Goal: Task Accomplishment & Management: Complete application form

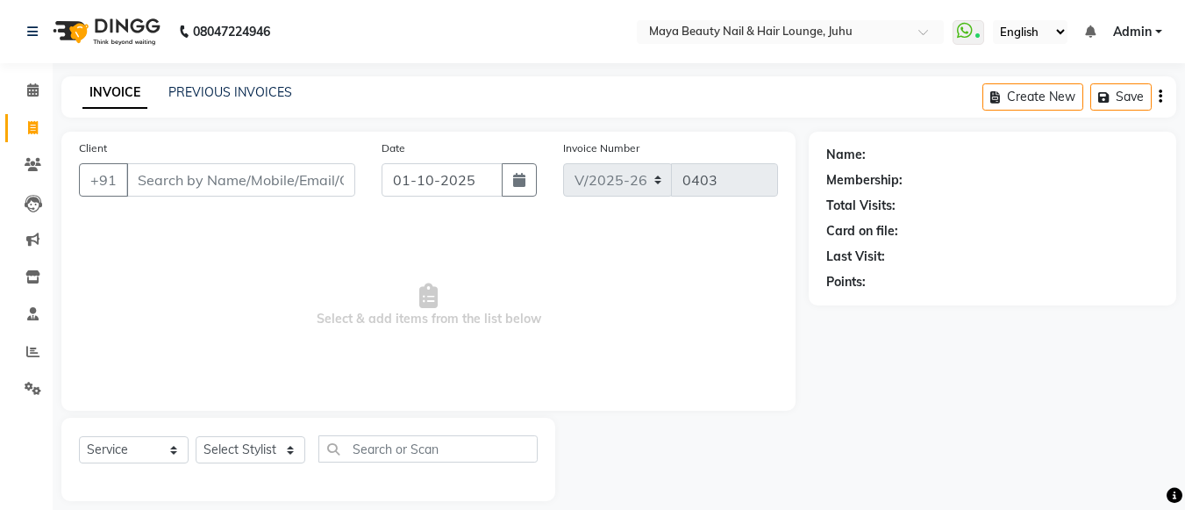
select select "4023"
select select "service"
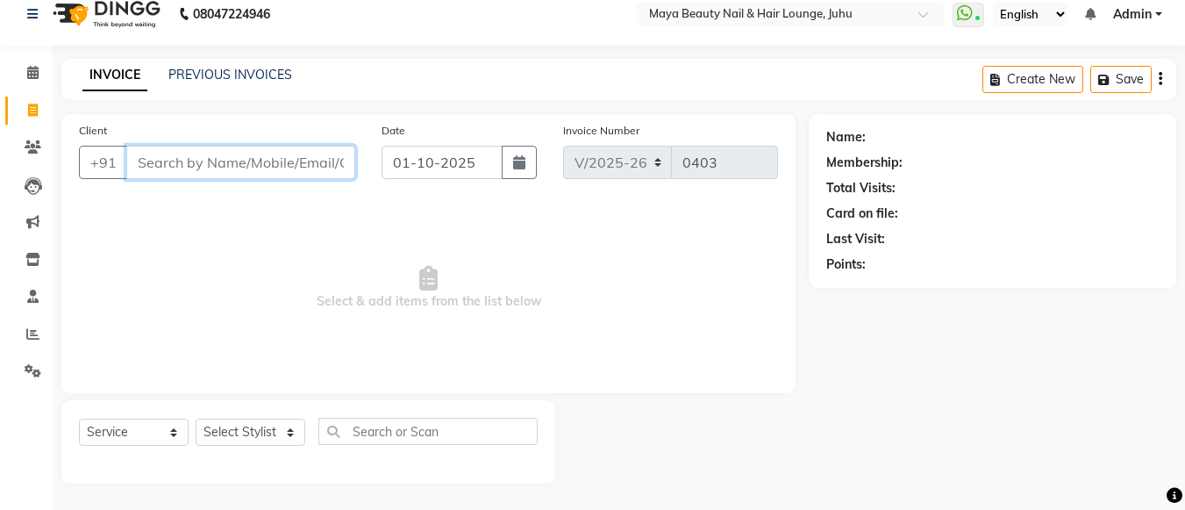
click at [199, 166] on input "Client" at bounding box center [240, 162] width 229 height 33
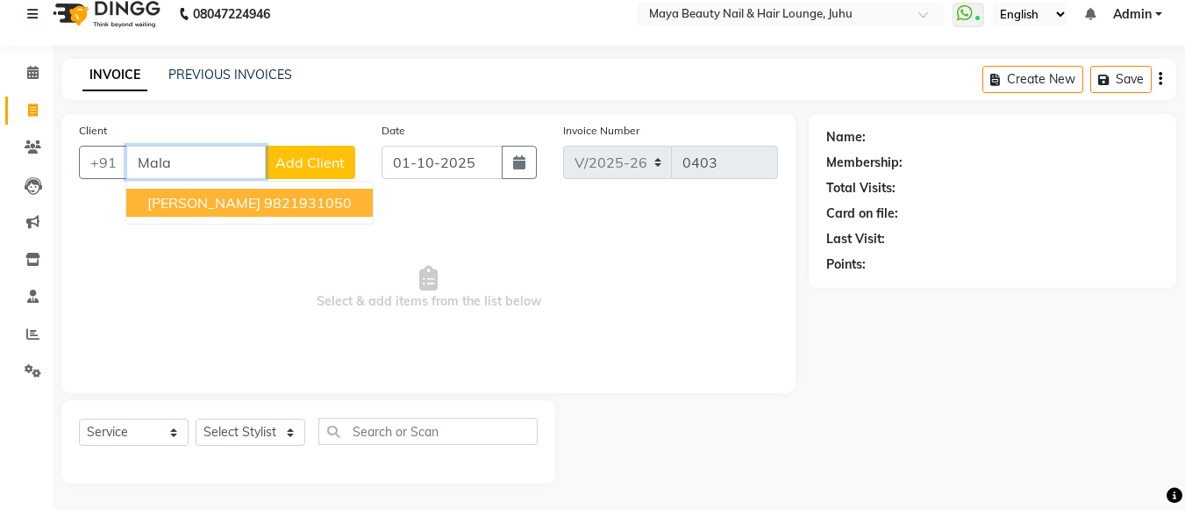
click at [275, 212] on button "[PERSON_NAME] 9821931050" at bounding box center [249, 203] width 246 height 28
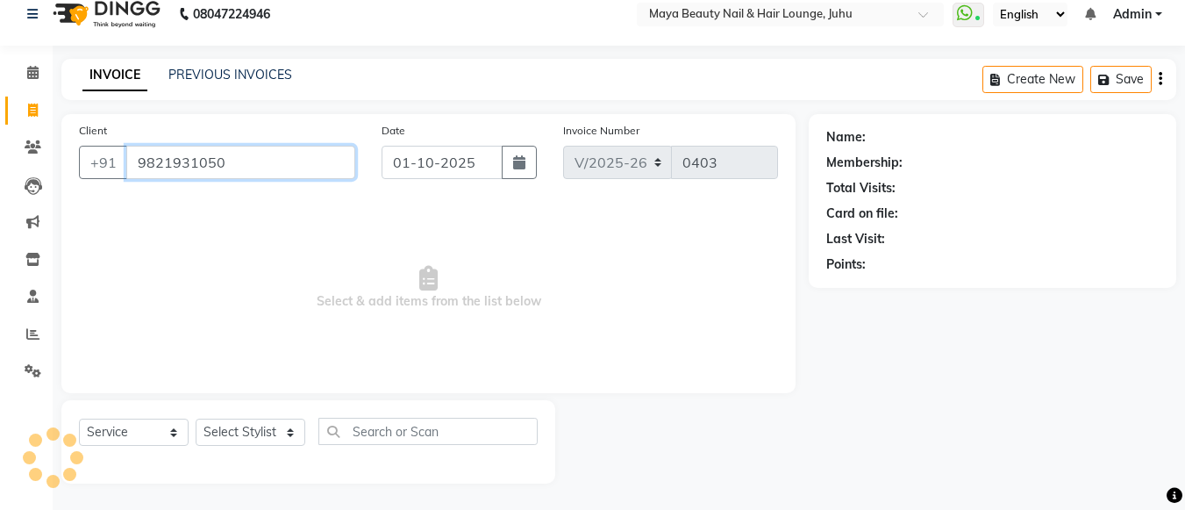
type input "9821931050"
select select "1: Object"
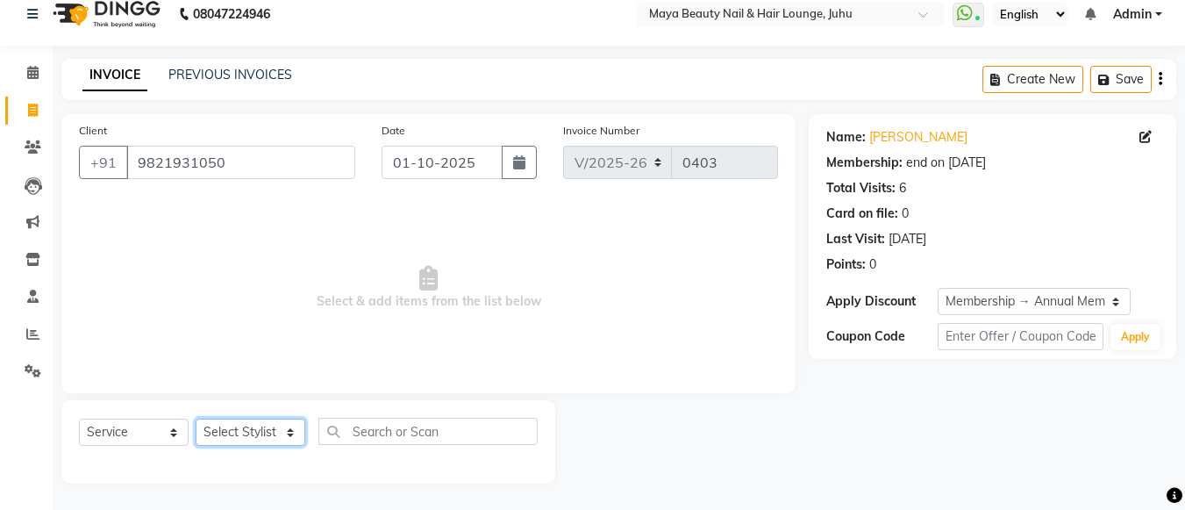
click at [282, 432] on select "Select Stylist [PERSON_NAME] Ashwini [PERSON_NAME] [PERSON_NAME] [PERSON_NAME] …" at bounding box center [251, 431] width 110 height 27
select select "20268"
click at [196, 418] on select "Select Stylist [PERSON_NAME] Ashwini [PERSON_NAME] [PERSON_NAME] [PERSON_NAME] …" at bounding box center [251, 431] width 110 height 27
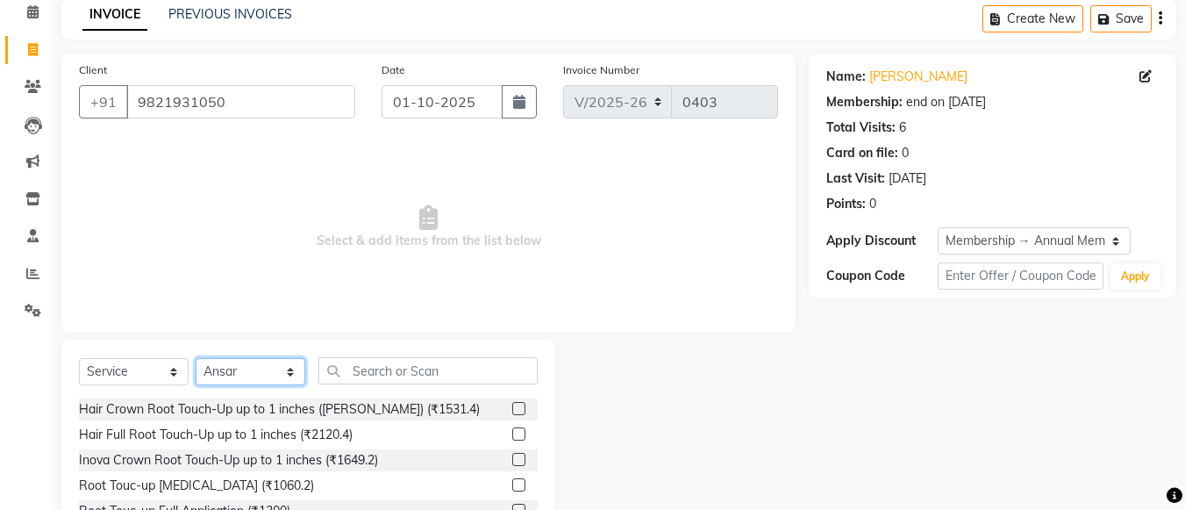
scroll to position [79, 0]
click at [512, 462] on label at bounding box center [518, 458] width 13 height 13
click at [512, 462] on input "checkbox" at bounding box center [517, 458] width 11 height 11
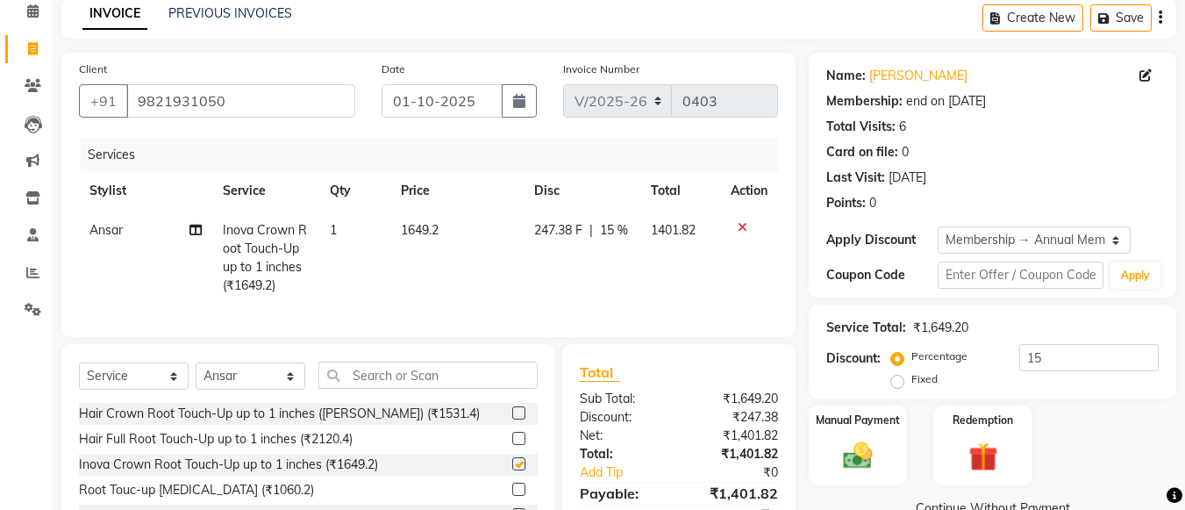
checkbox input "false"
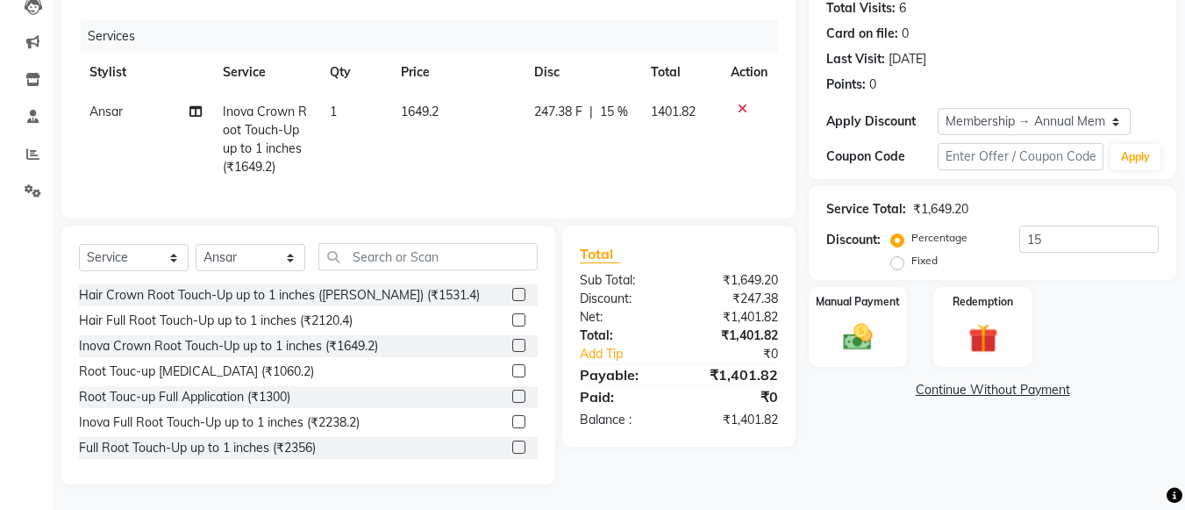
scroll to position [196, 0]
click at [400, 271] on input "text" at bounding box center [427, 257] width 219 height 27
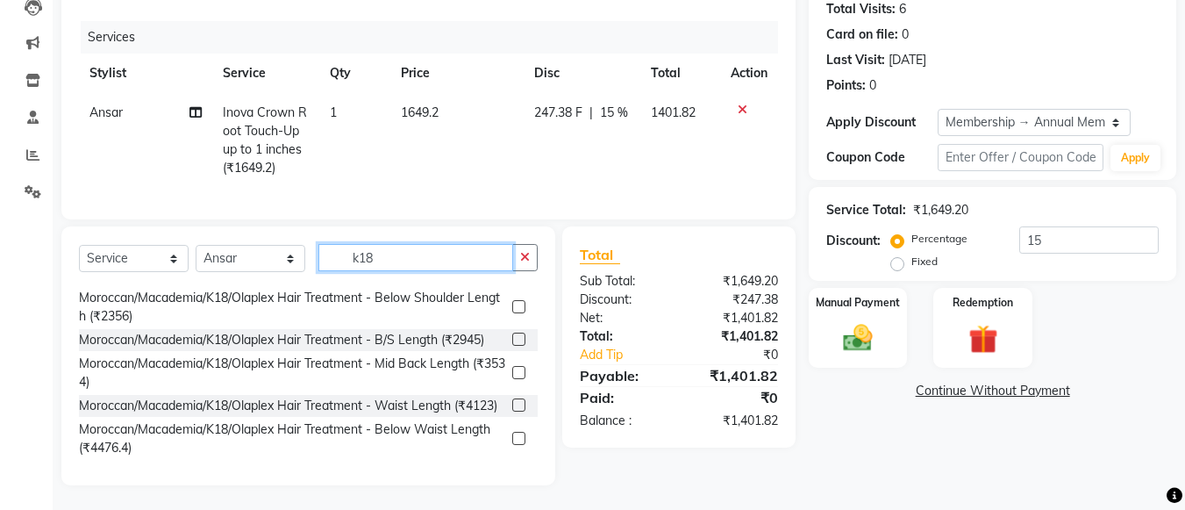
scroll to position [211, 0]
type input "k18"
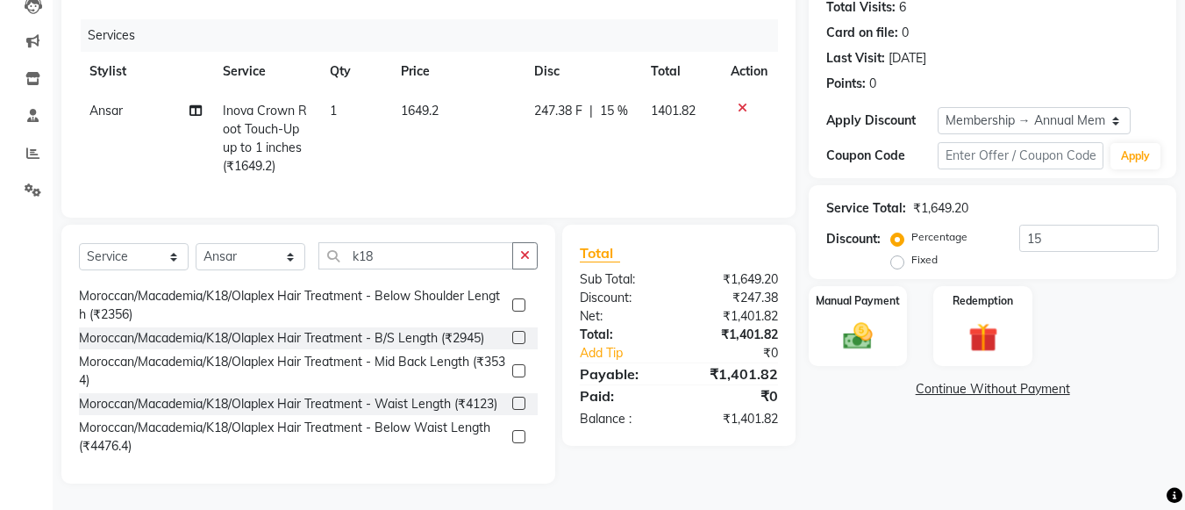
click at [512, 331] on label at bounding box center [518, 337] width 13 height 13
click at [512, 332] on input "checkbox" at bounding box center [517, 337] width 11 height 11
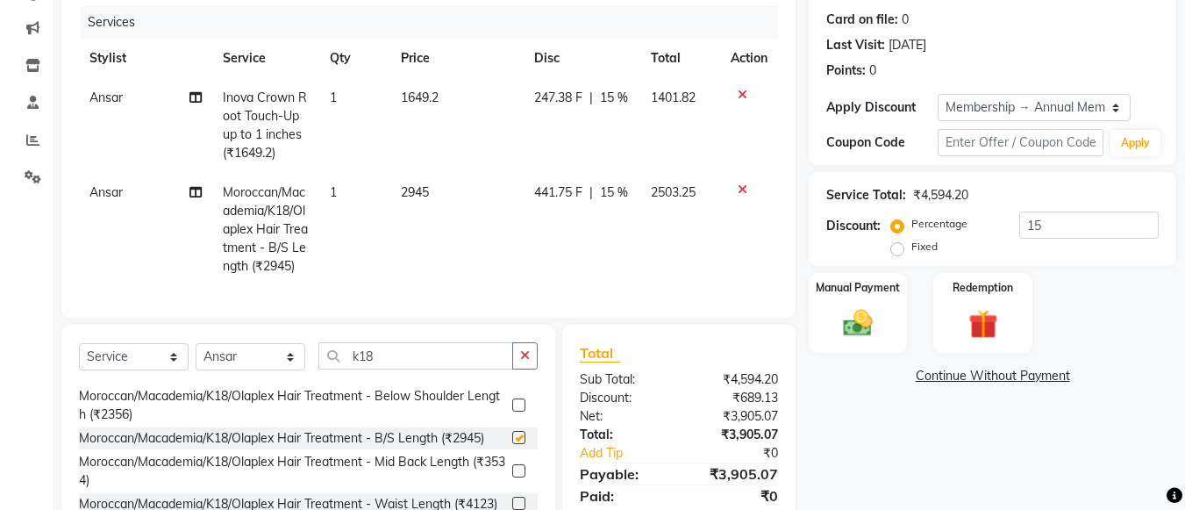
checkbox input "false"
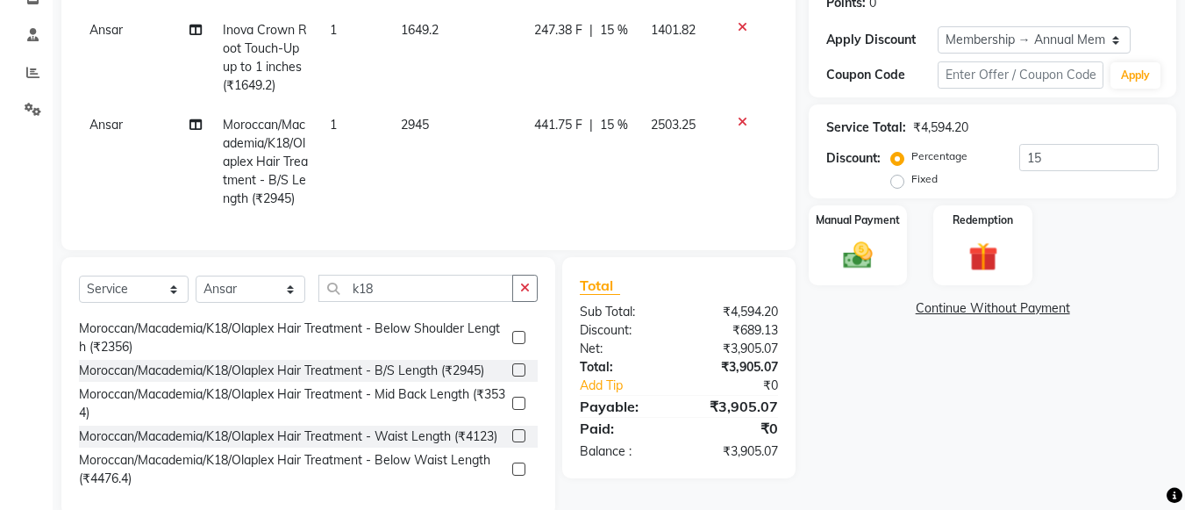
scroll to position [278, 0]
click at [286, 303] on select "Select Stylist [PERSON_NAME] Ashwini [PERSON_NAME] [PERSON_NAME] [PERSON_NAME] …" at bounding box center [251, 289] width 110 height 27
select select "78460"
click at [196, 289] on select "Select Stylist [PERSON_NAME] Ashwini [PERSON_NAME] [PERSON_NAME] [PERSON_NAME] …" at bounding box center [251, 289] width 110 height 27
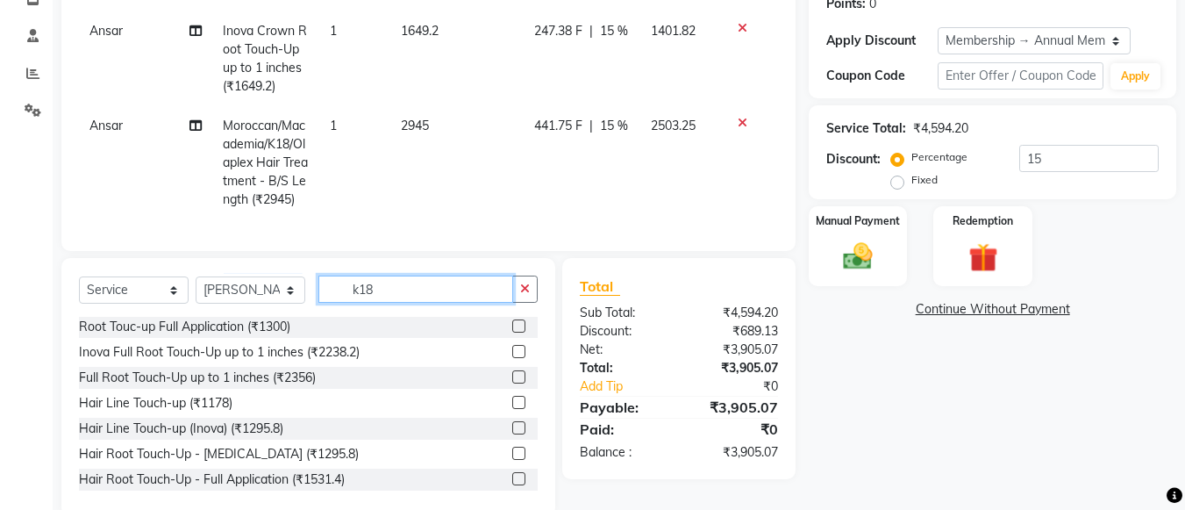
click at [401, 303] on input "k18" at bounding box center [415, 288] width 195 height 27
type input "k"
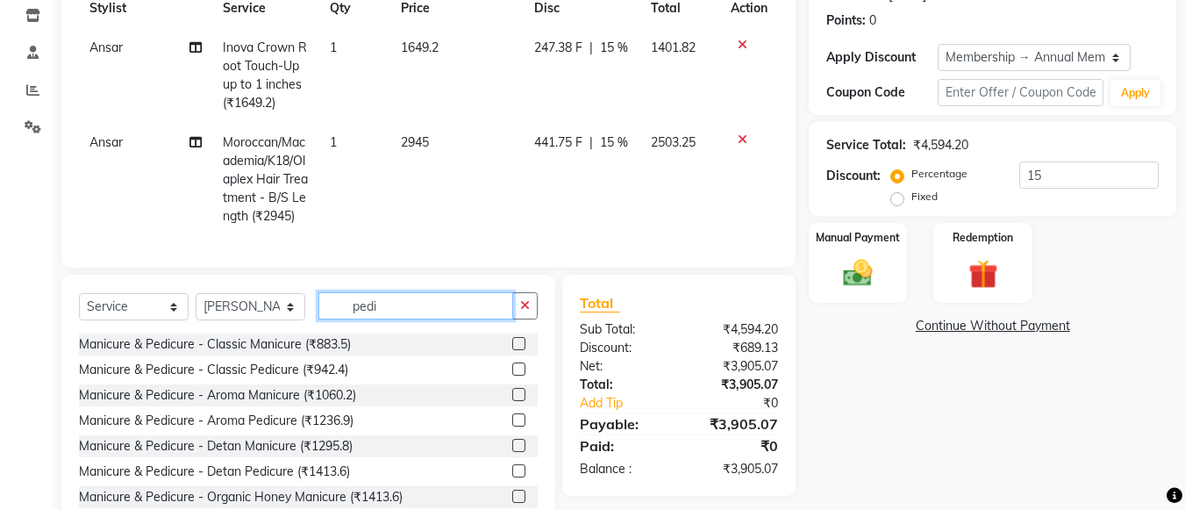
scroll to position [267, 0]
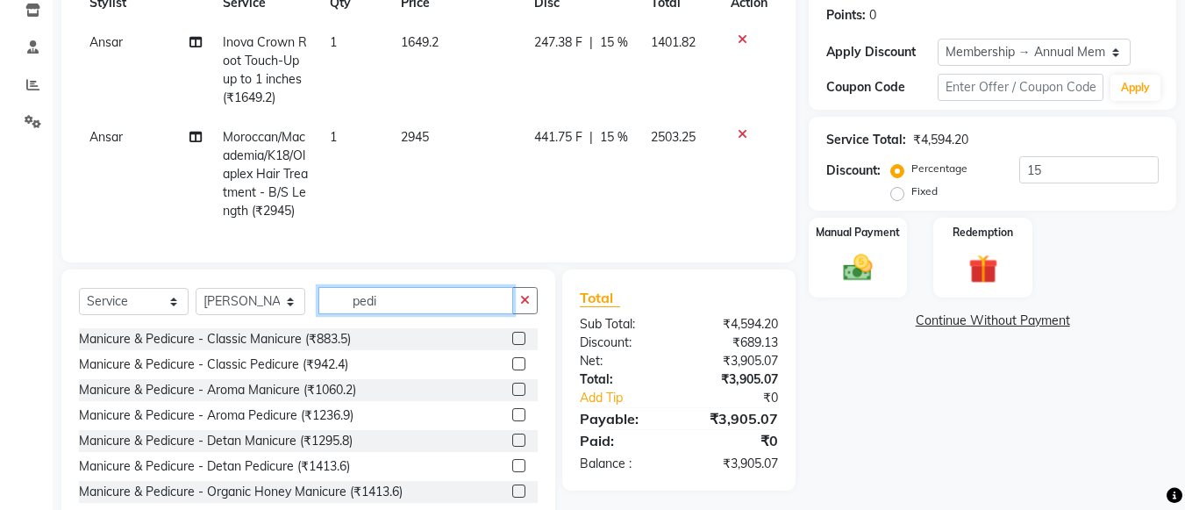
type input "pedi"
click at [512, 370] on label at bounding box center [518, 363] width 13 height 13
click at [512, 370] on input "checkbox" at bounding box center [517, 364] width 11 height 11
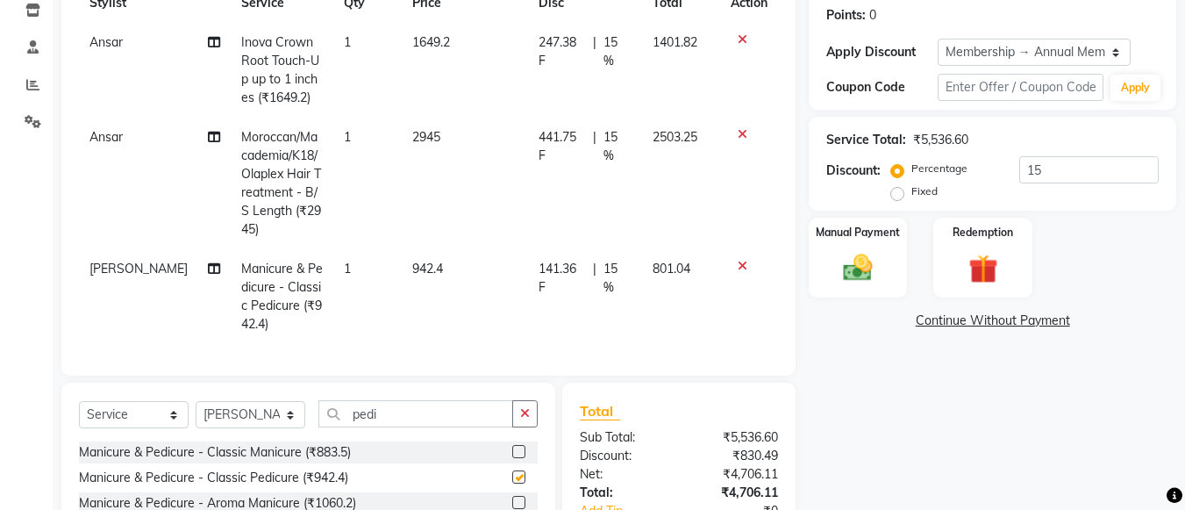
checkbox input "false"
click at [290, 401] on select "Select Stylist [PERSON_NAME] Ashwini [PERSON_NAME] [PERSON_NAME] [PERSON_NAME] …" at bounding box center [251, 414] width 110 height 27
select select "78459"
click at [196, 401] on select "Select Stylist [PERSON_NAME] Ashwini [PERSON_NAME] [PERSON_NAME] [PERSON_NAME] …" at bounding box center [251, 414] width 110 height 27
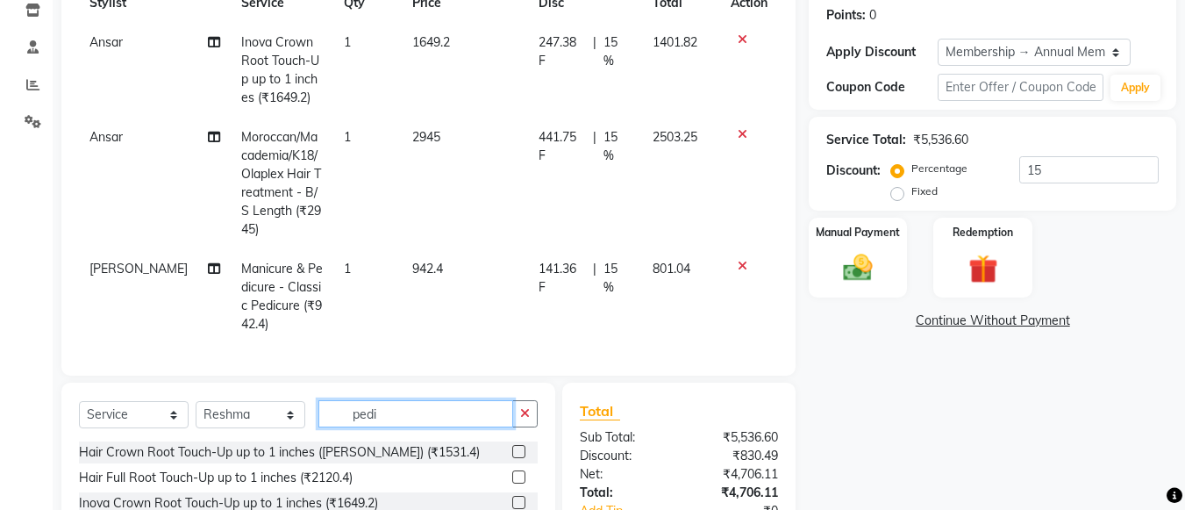
click at [382, 409] on input "pedi" at bounding box center [415, 413] width 195 height 27
type input "p"
type input "mani"
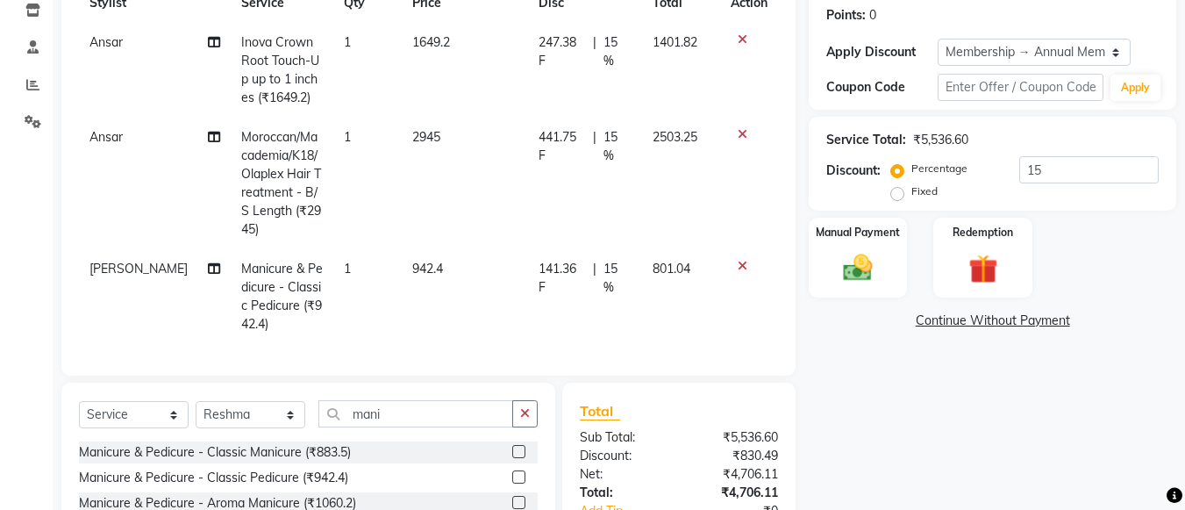
click at [512, 450] on label at bounding box center [518, 451] width 13 height 13
click at [512, 450] on input "checkbox" at bounding box center [517, 451] width 11 height 11
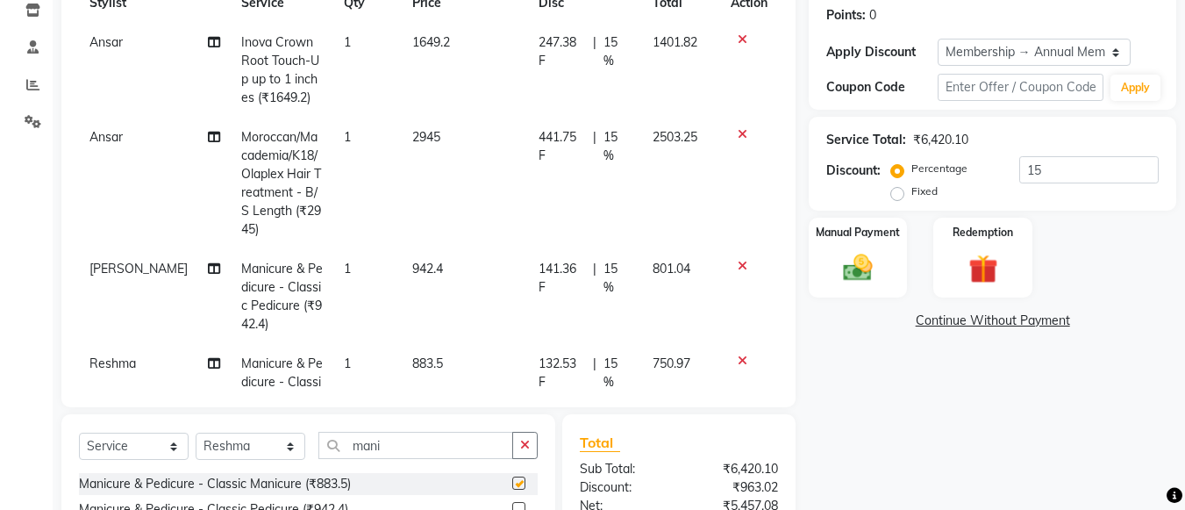
checkbox input "false"
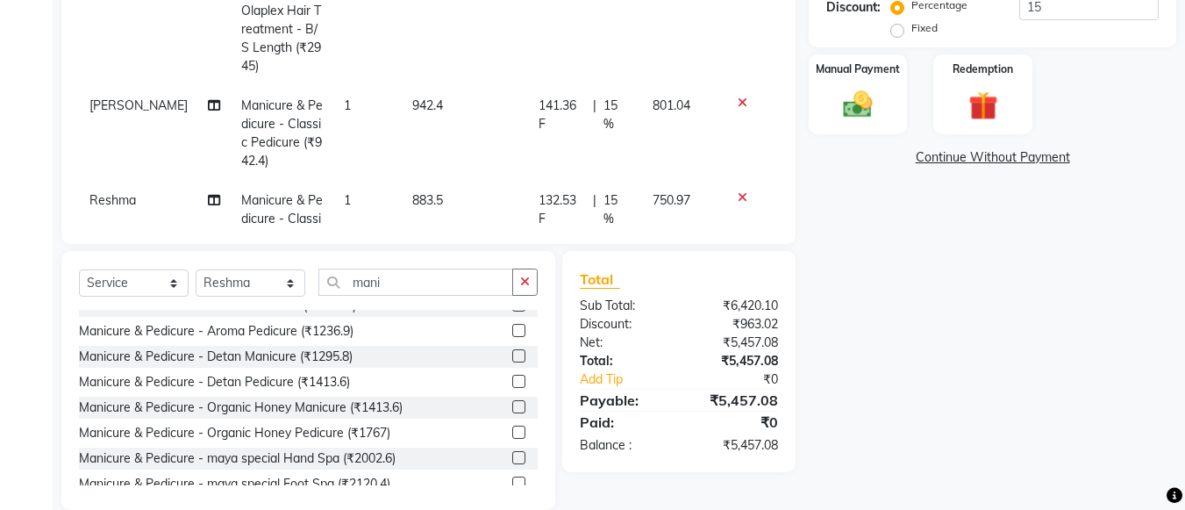
scroll to position [0, 0]
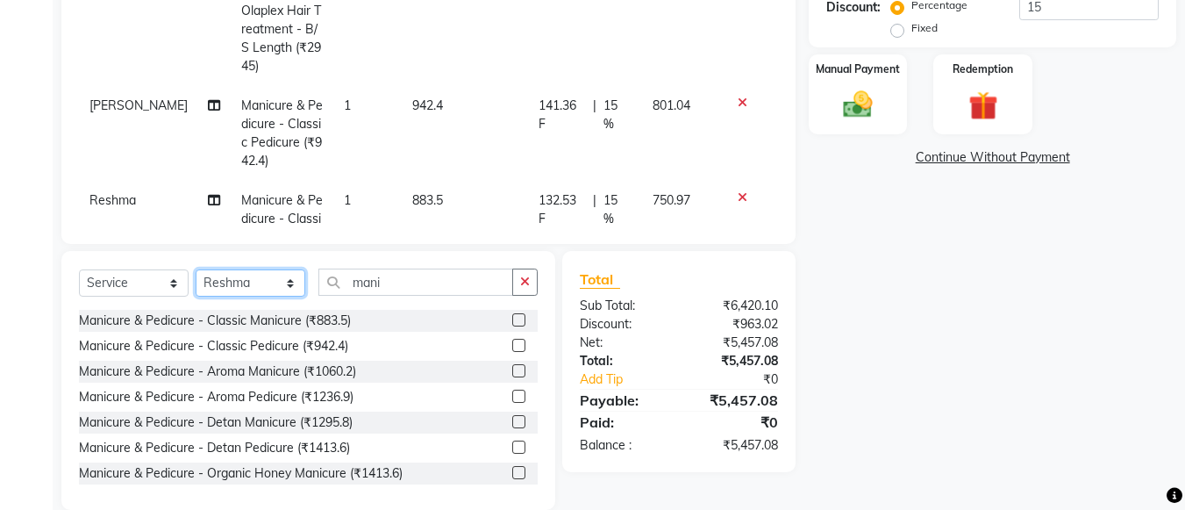
click at [290, 294] on select "Select Stylist [PERSON_NAME] Ashwini [PERSON_NAME] [PERSON_NAME] [PERSON_NAME] …" at bounding box center [251, 282] width 110 height 27
select select "20268"
click at [196, 269] on select "Select Stylist [PERSON_NAME] Ashwini [PERSON_NAME] [PERSON_NAME] [PERSON_NAME] …" at bounding box center [251, 282] width 110 height 27
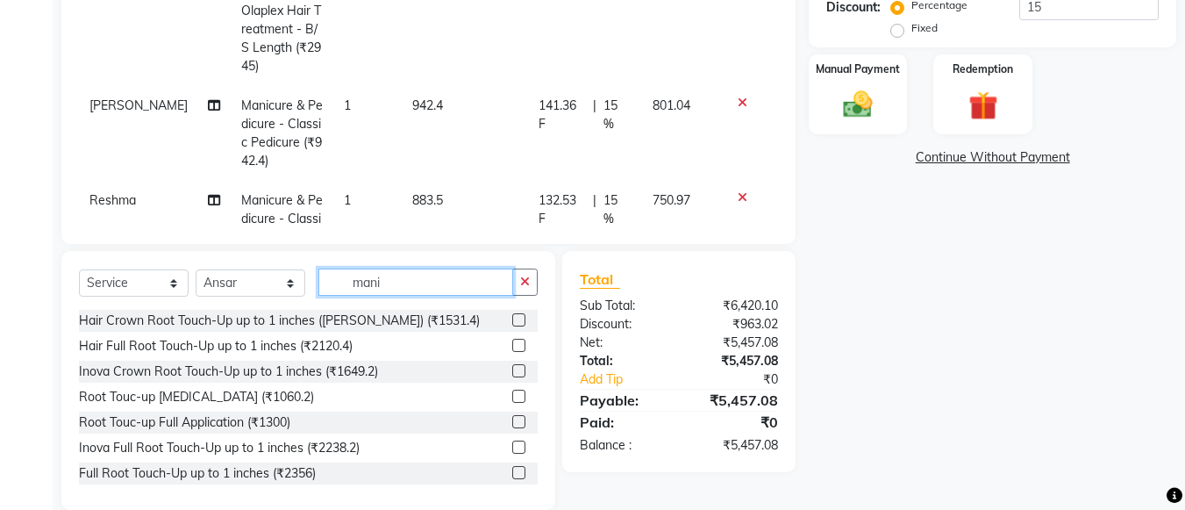
click at [389, 292] on input "mani" at bounding box center [415, 281] width 195 height 27
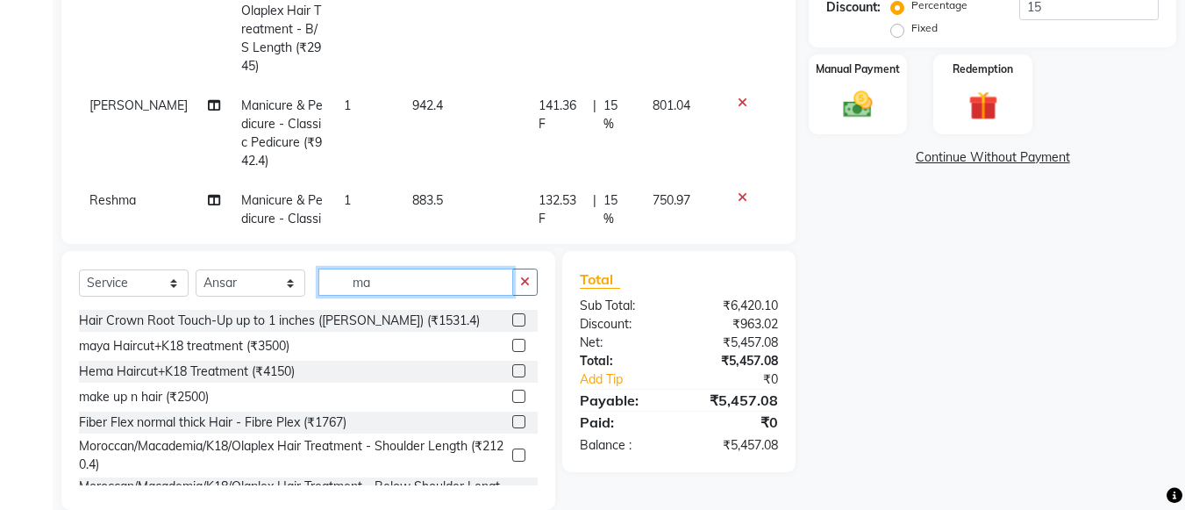
type input "m"
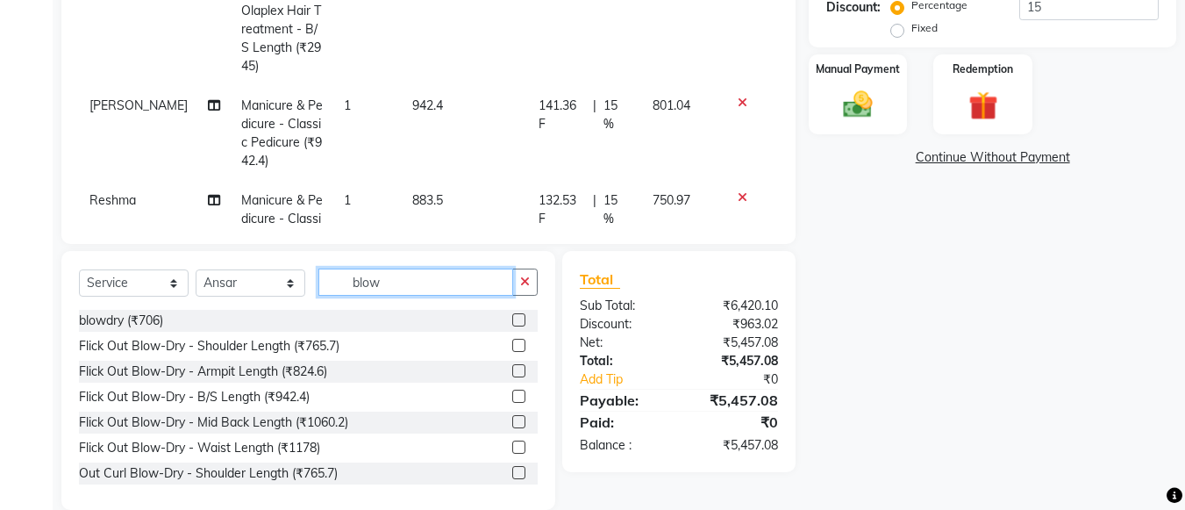
type input "blow"
click at [512, 346] on label at bounding box center [518, 345] width 13 height 13
click at [512, 346] on input "checkbox" at bounding box center [517, 345] width 11 height 11
checkbox input "false"
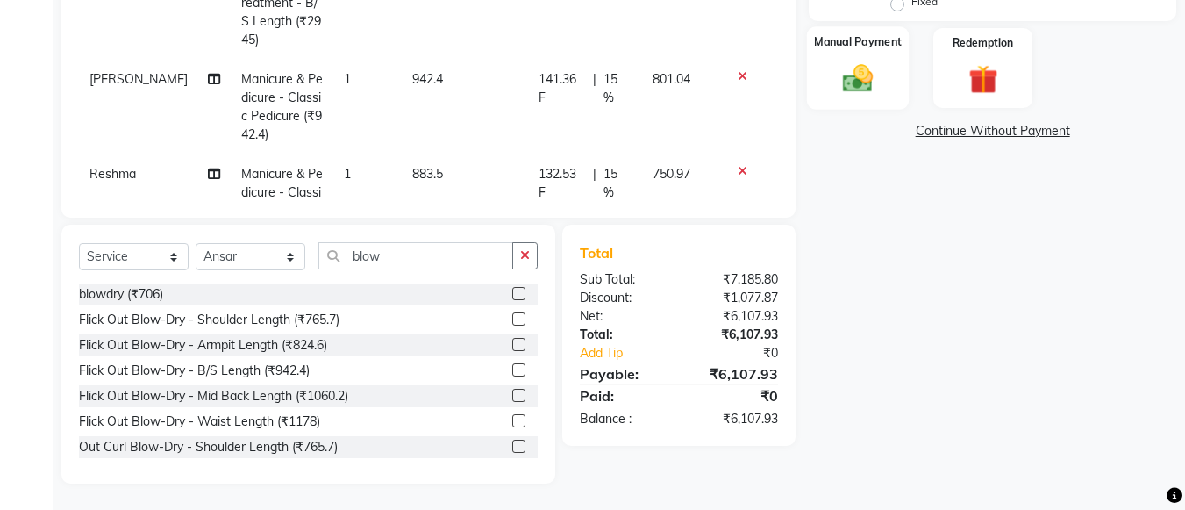
click at [887, 44] on label "Manual Payment" at bounding box center [858, 41] width 88 height 17
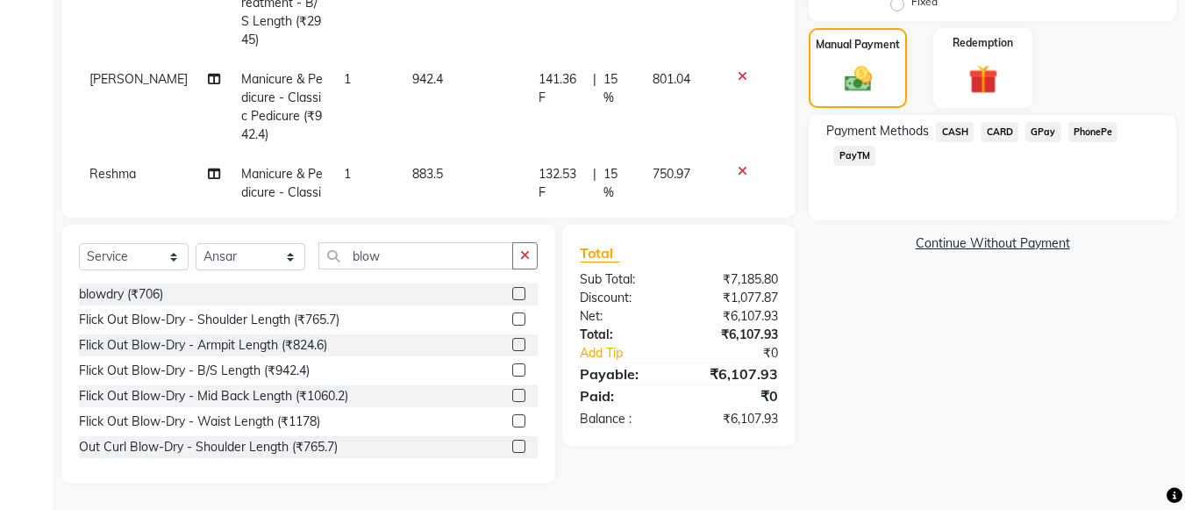
click at [996, 136] on span "CARD" at bounding box center [1000, 132] width 38 height 20
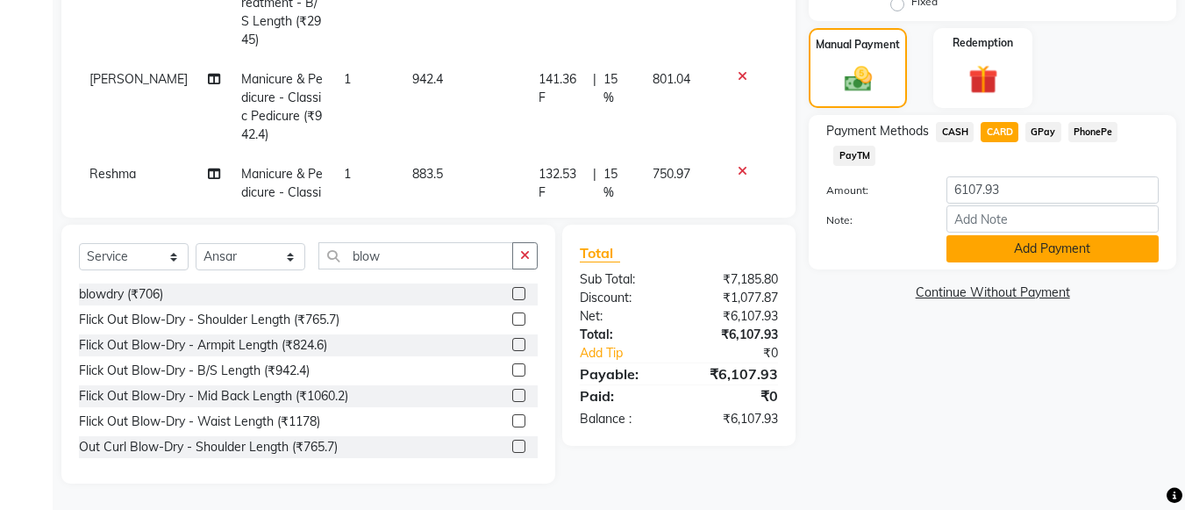
click at [997, 250] on button "Add Payment" at bounding box center [1052, 248] width 212 height 27
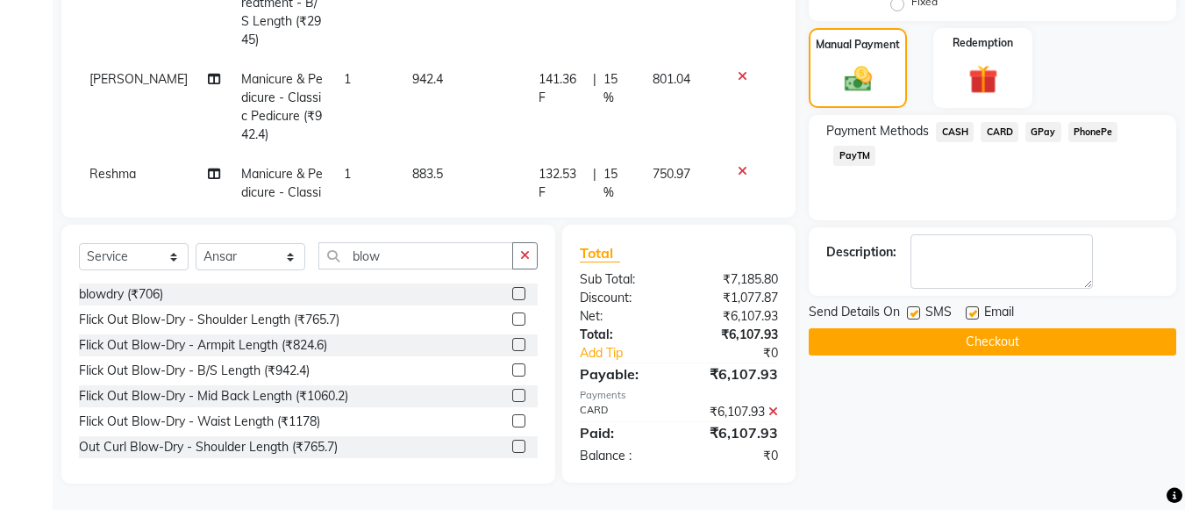
click at [987, 343] on button "Checkout" at bounding box center [993, 341] width 368 height 27
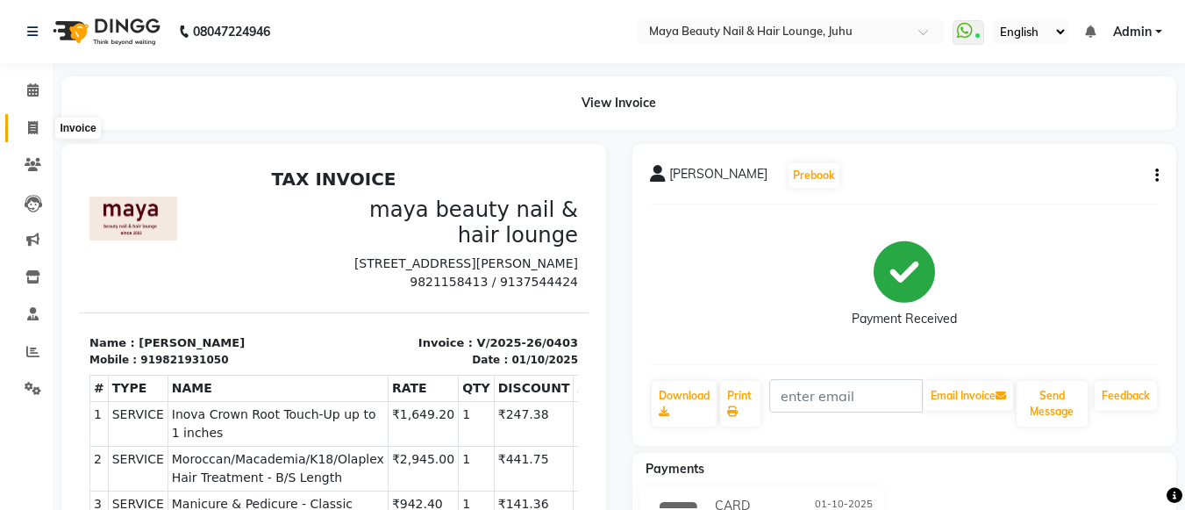
click at [24, 132] on span at bounding box center [33, 128] width 31 height 20
select select "4023"
select select "service"
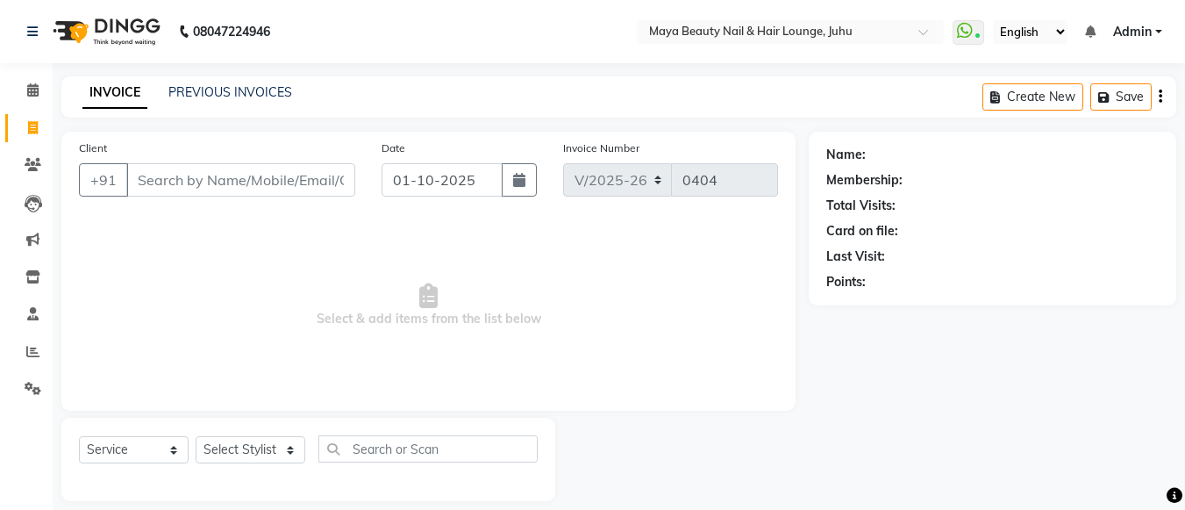
click at [161, 194] on input "Client" at bounding box center [240, 179] width 229 height 33
click at [198, 93] on link "PREVIOUS INVOICES" at bounding box center [230, 92] width 124 height 16
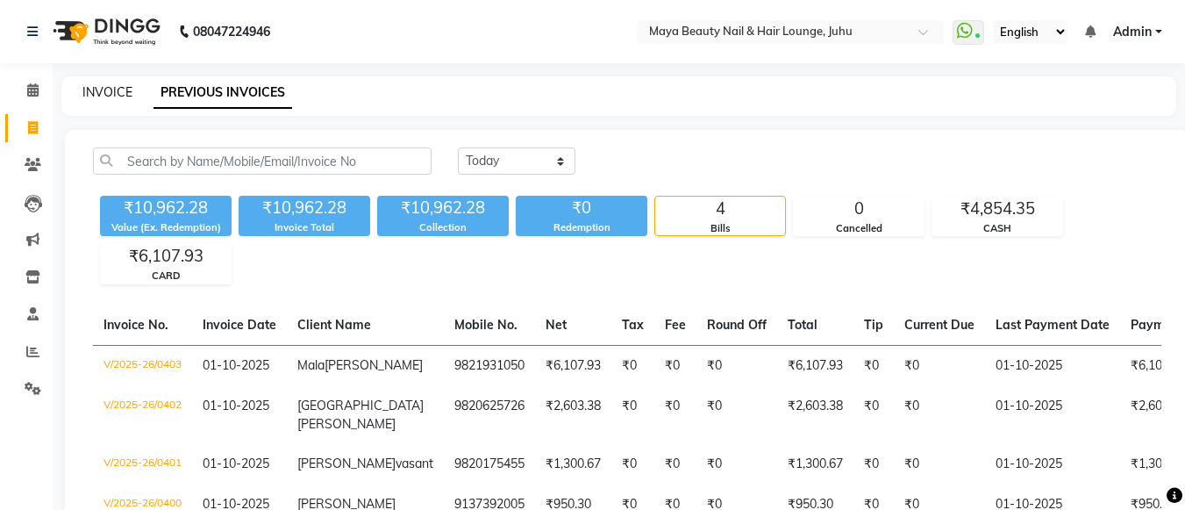
click at [89, 90] on link "INVOICE" at bounding box center [107, 92] width 50 height 16
select select "4023"
select select "service"
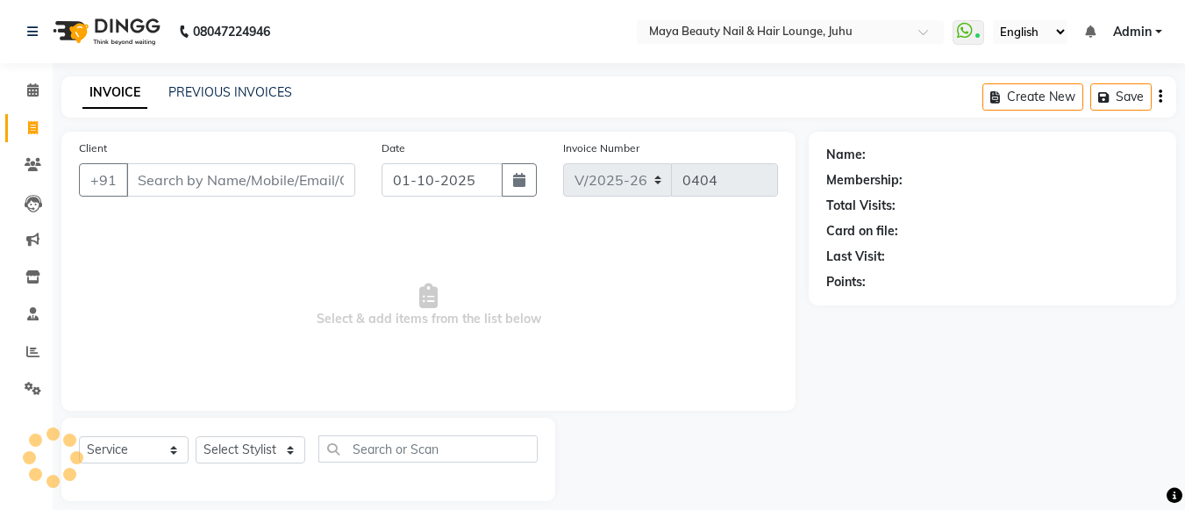
scroll to position [18, 0]
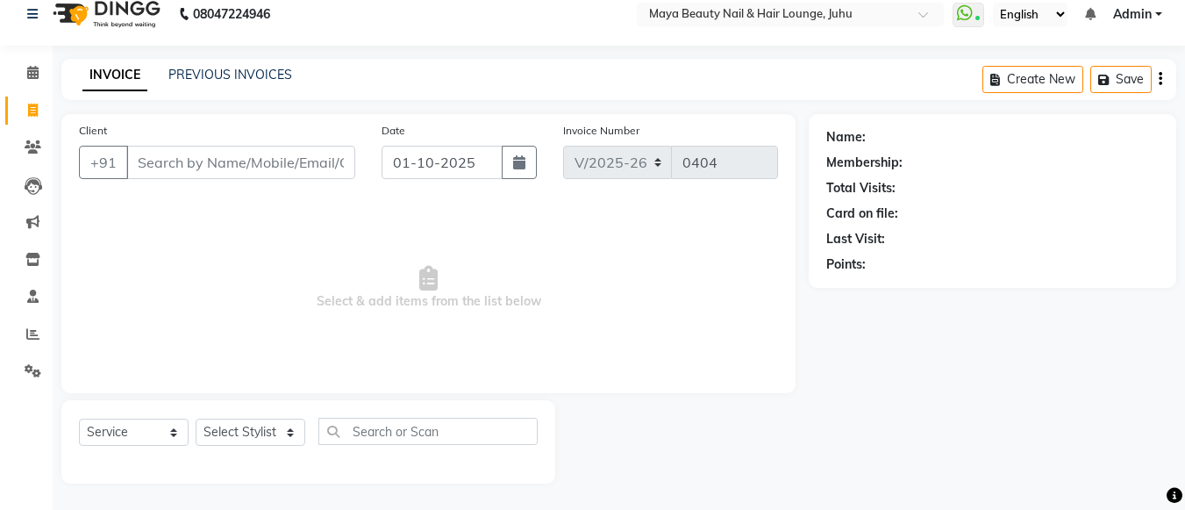
click at [163, 153] on input "Client" at bounding box center [240, 162] width 229 height 33
